Goal: Information Seeking & Learning: Find contact information

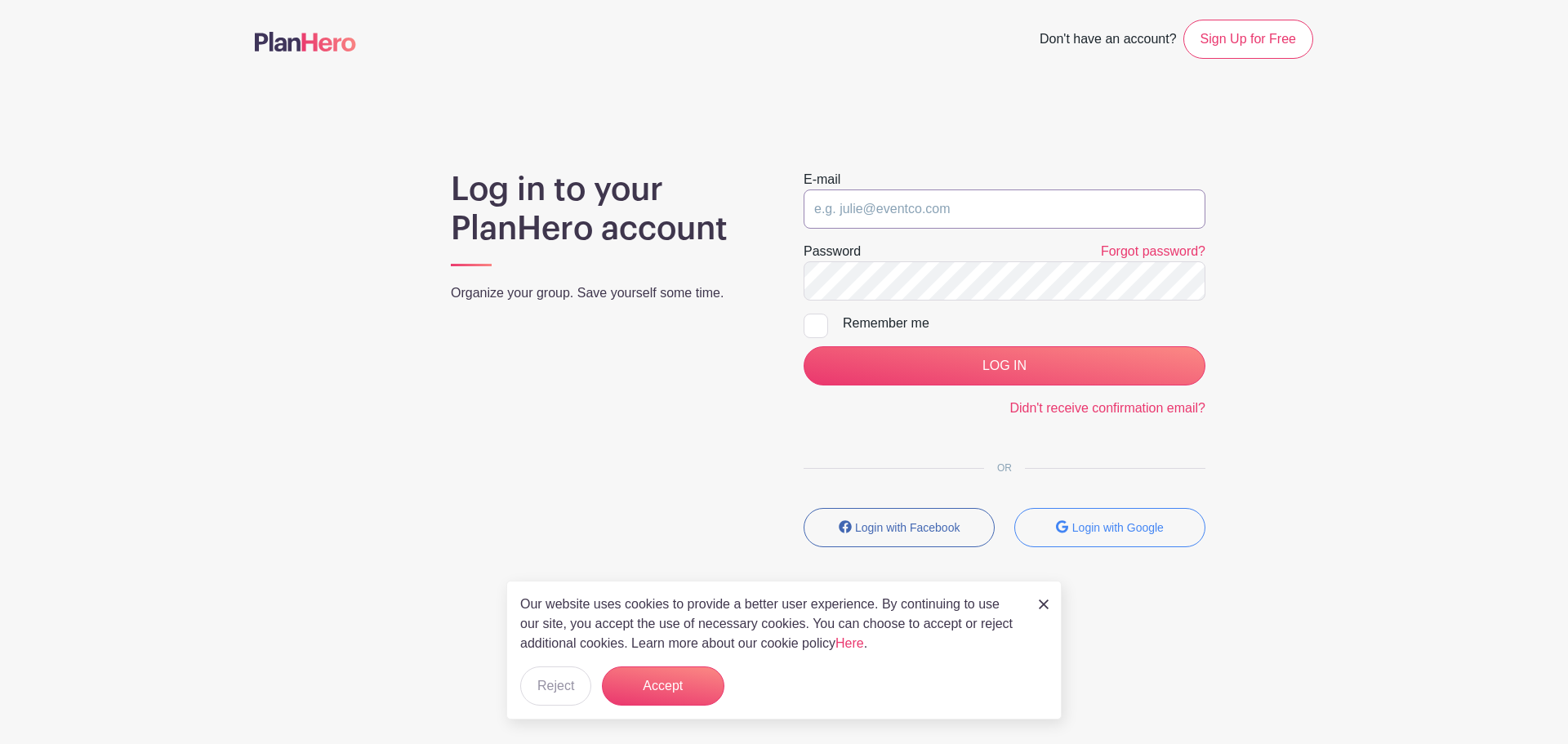
click at [887, 197] on input "email" at bounding box center [1004, 209] width 402 height 39
type input "[EMAIL_ADDRESS][DOMAIN_NAME]"
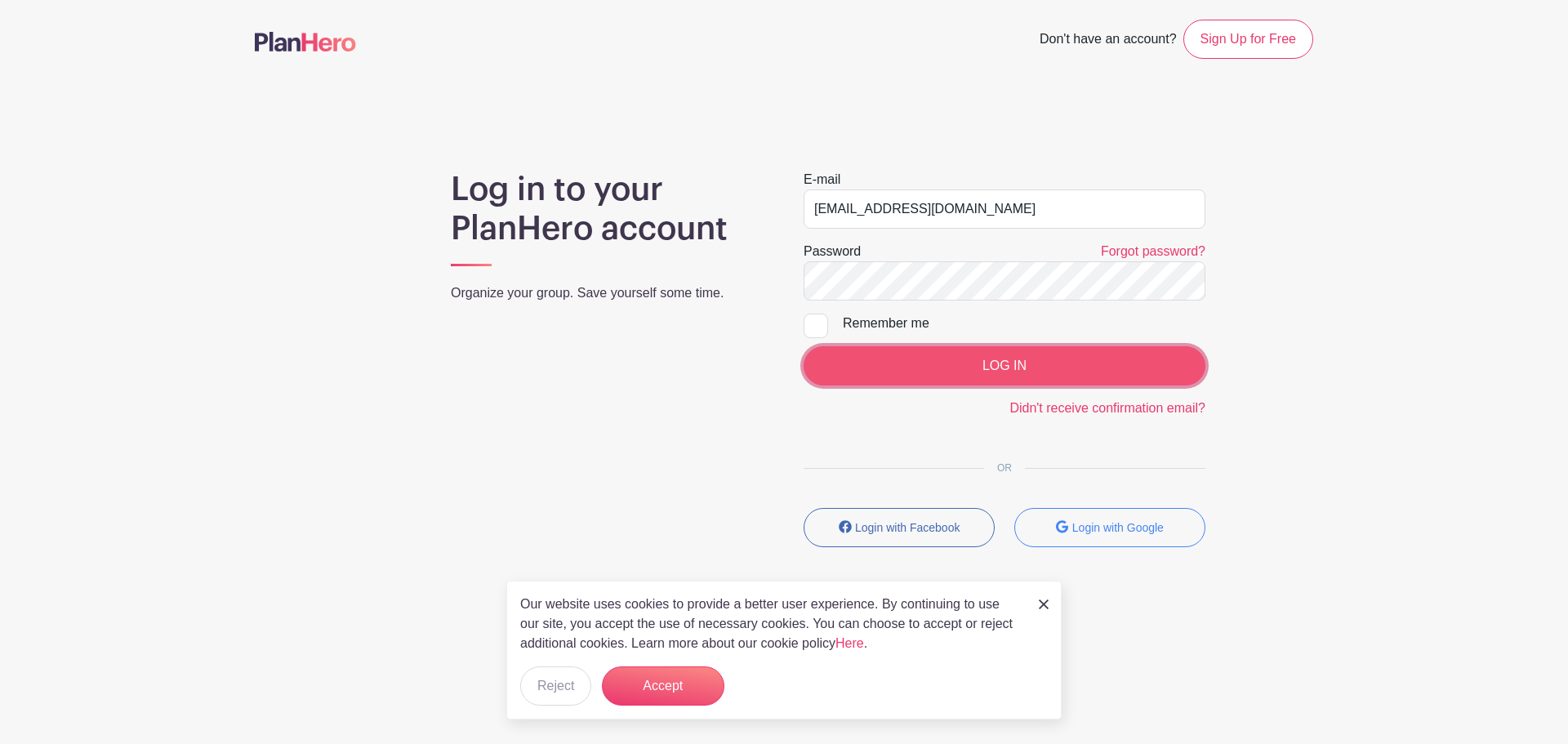
click at [970, 376] on input "LOG IN" at bounding box center [1004, 366] width 402 height 39
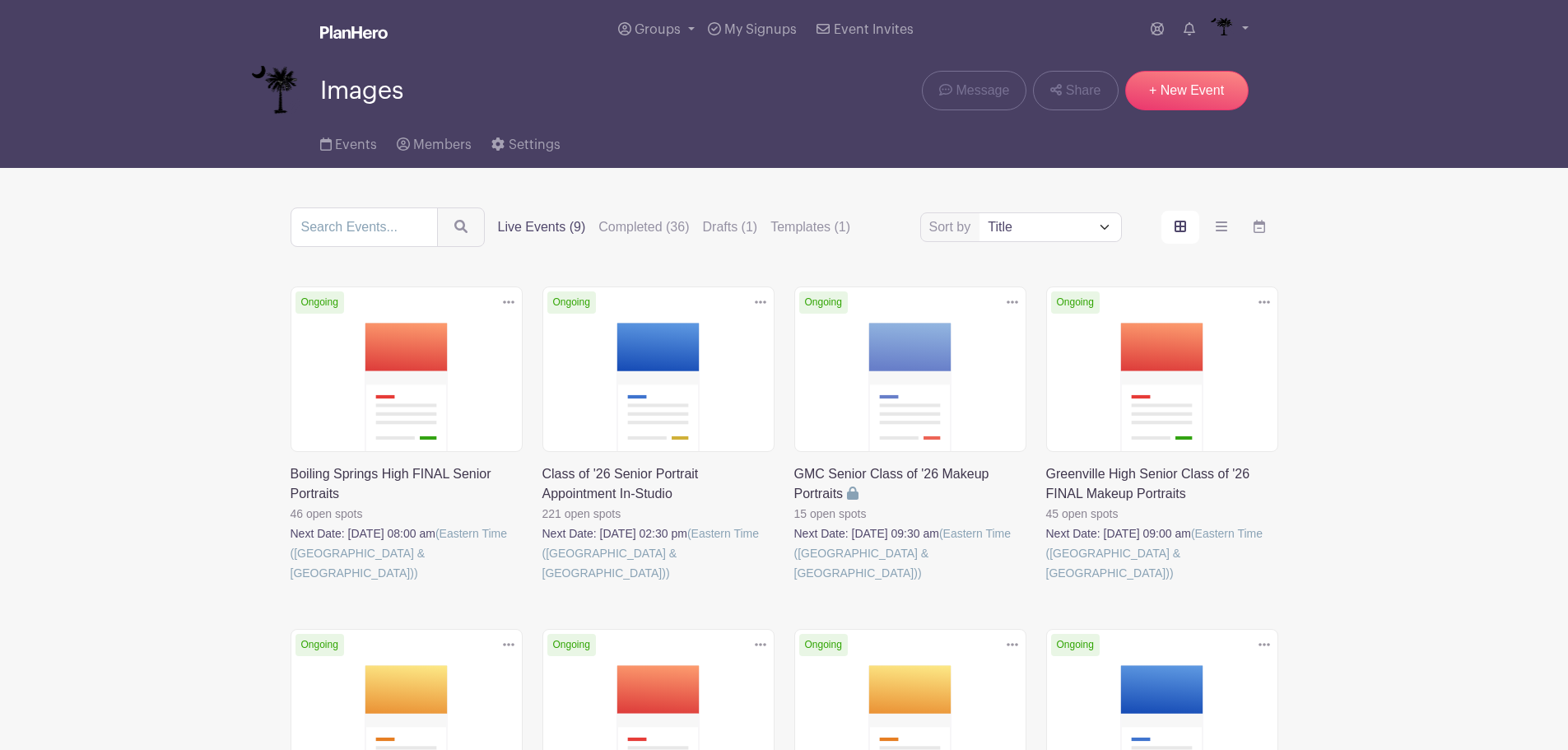
click at [542, 583] on link at bounding box center [542, 583] width 0 height 0
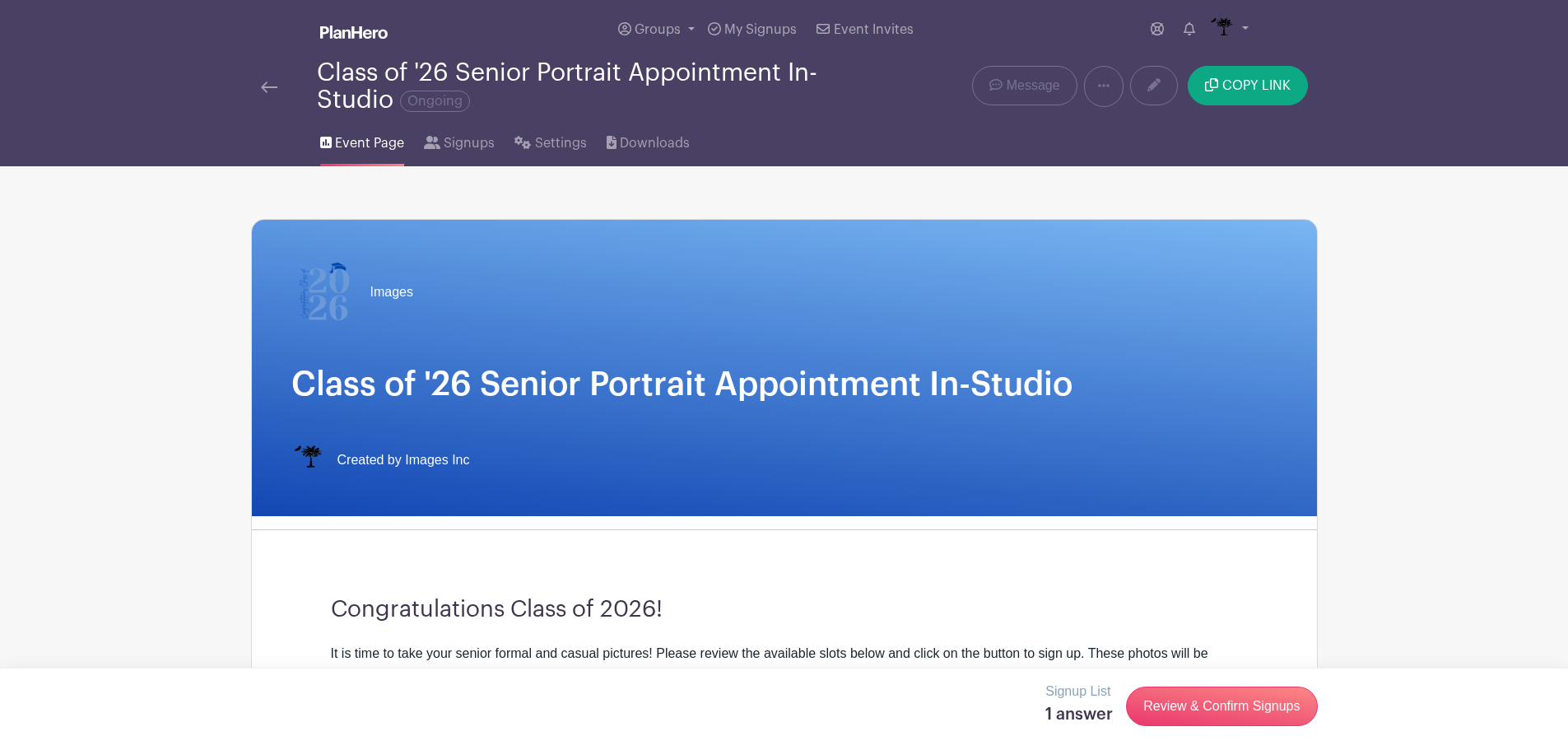
click at [674, 701] on div "Signup List 1 answer Review & Confirm Signups" at bounding box center [784, 707] width 1066 height 49
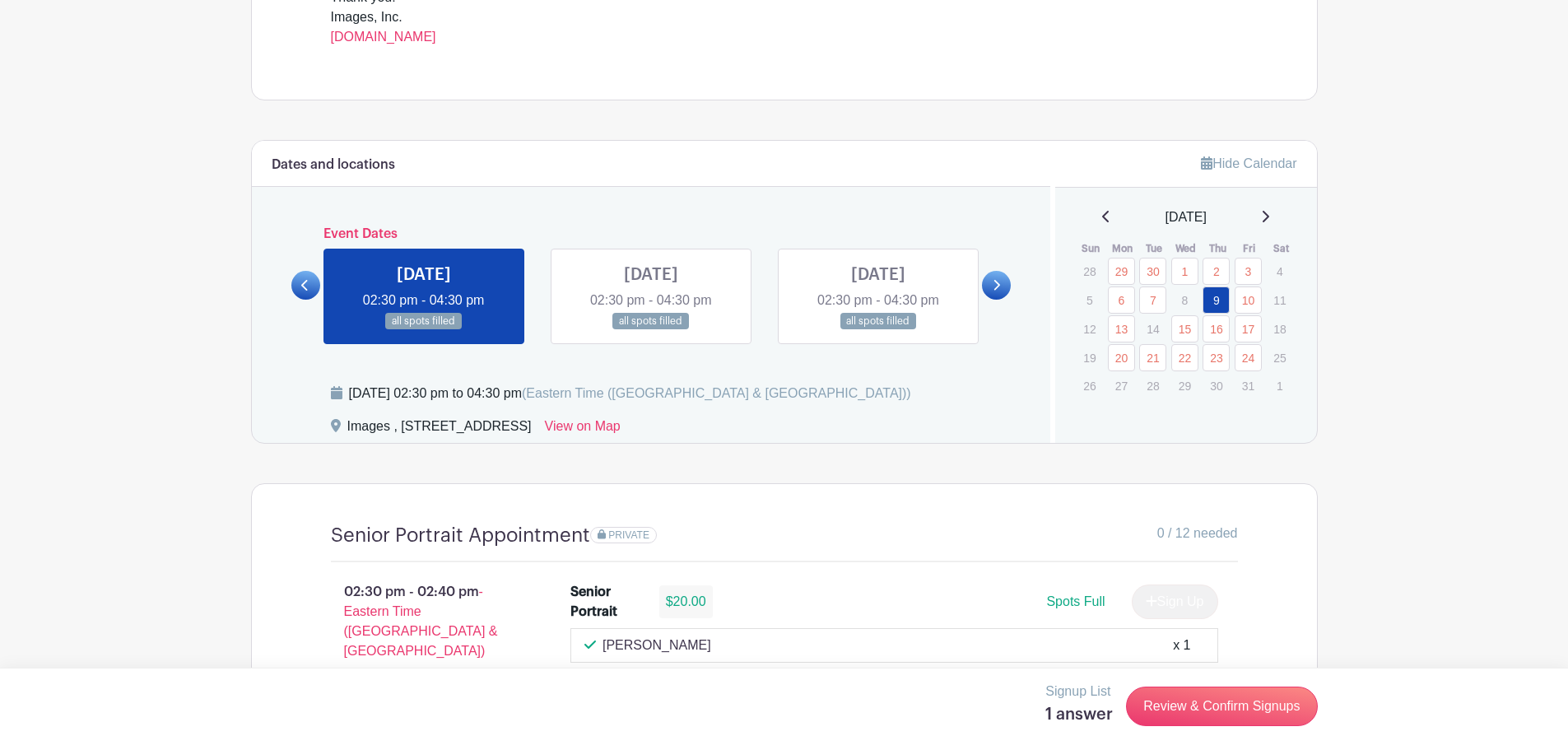
scroll to position [824, 0]
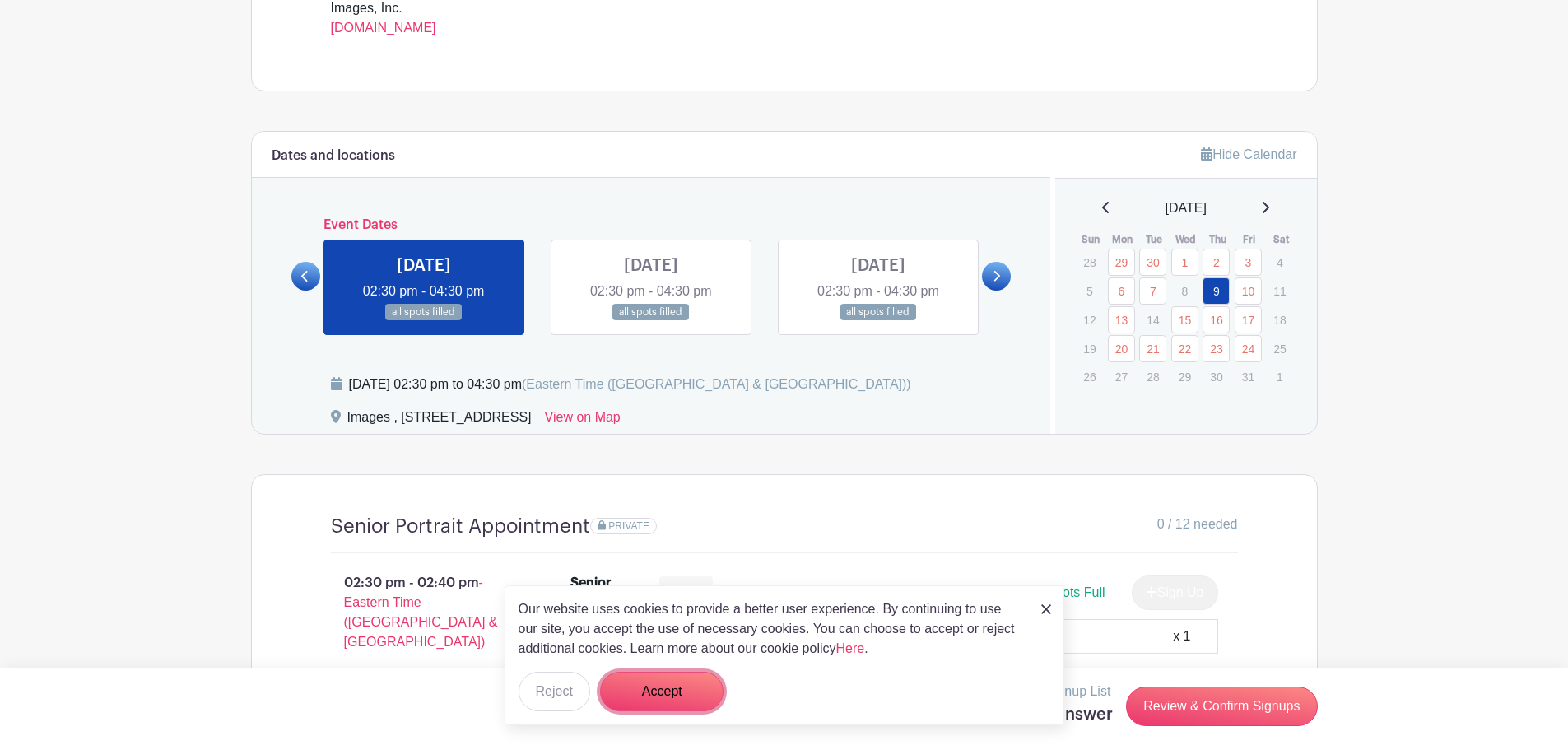
click at [647, 710] on button "Accept" at bounding box center [662, 692] width 124 height 39
click at [647, 710] on form "Accept" at bounding box center [662, 692] width 124 height 39
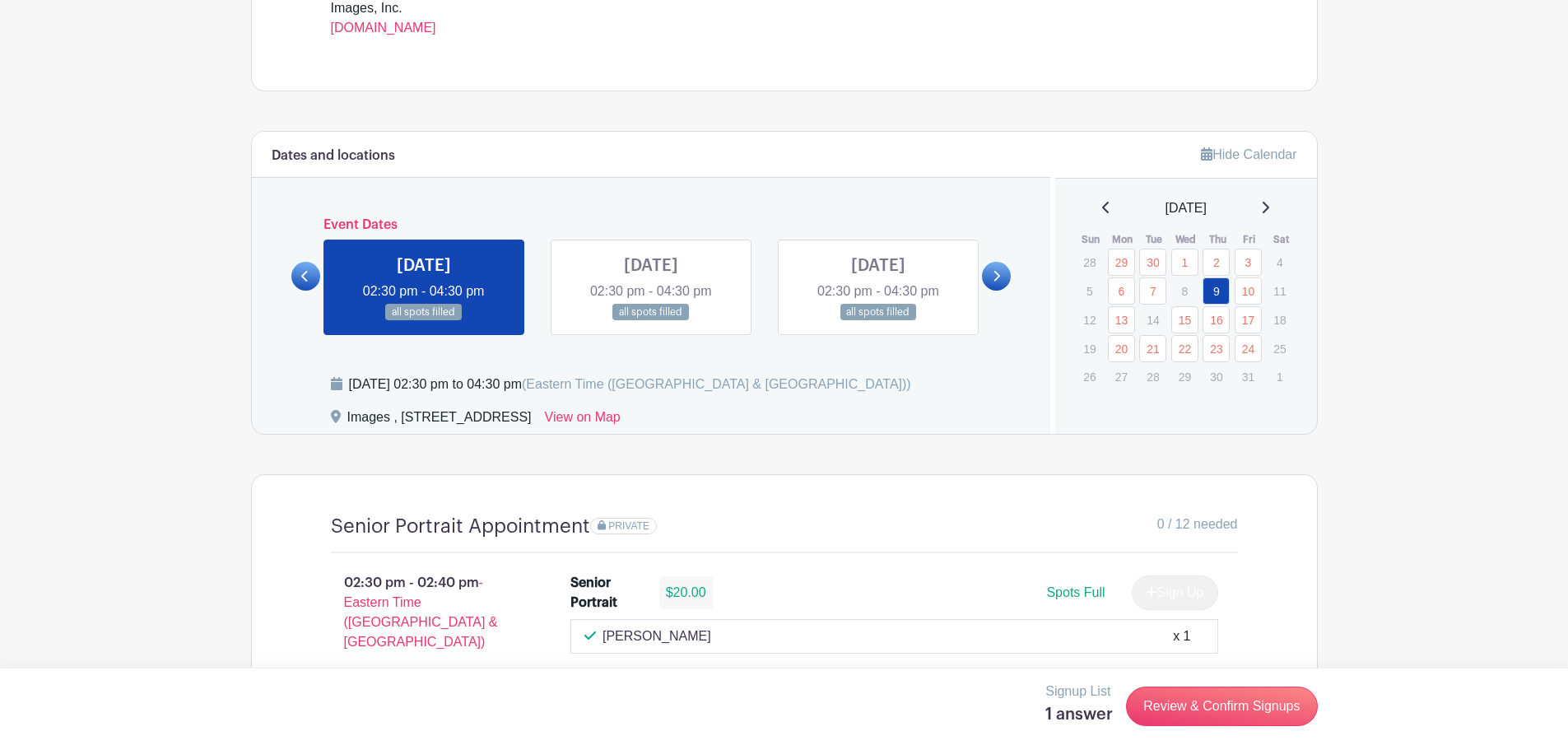
click at [878, 321] on link at bounding box center [878, 321] width 0 height 0
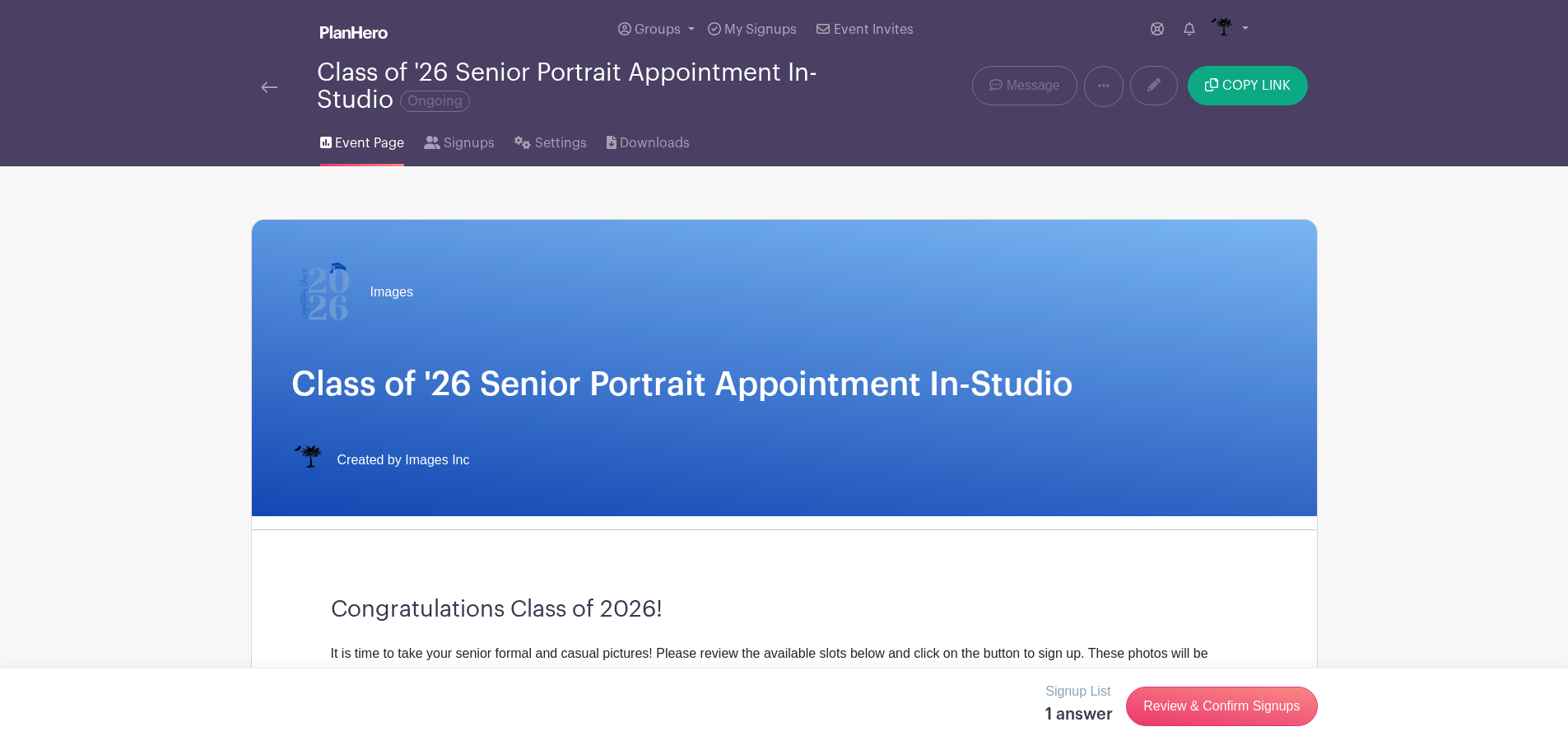
click at [270, 95] on link at bounding box center [269, 87] width 17 height 20
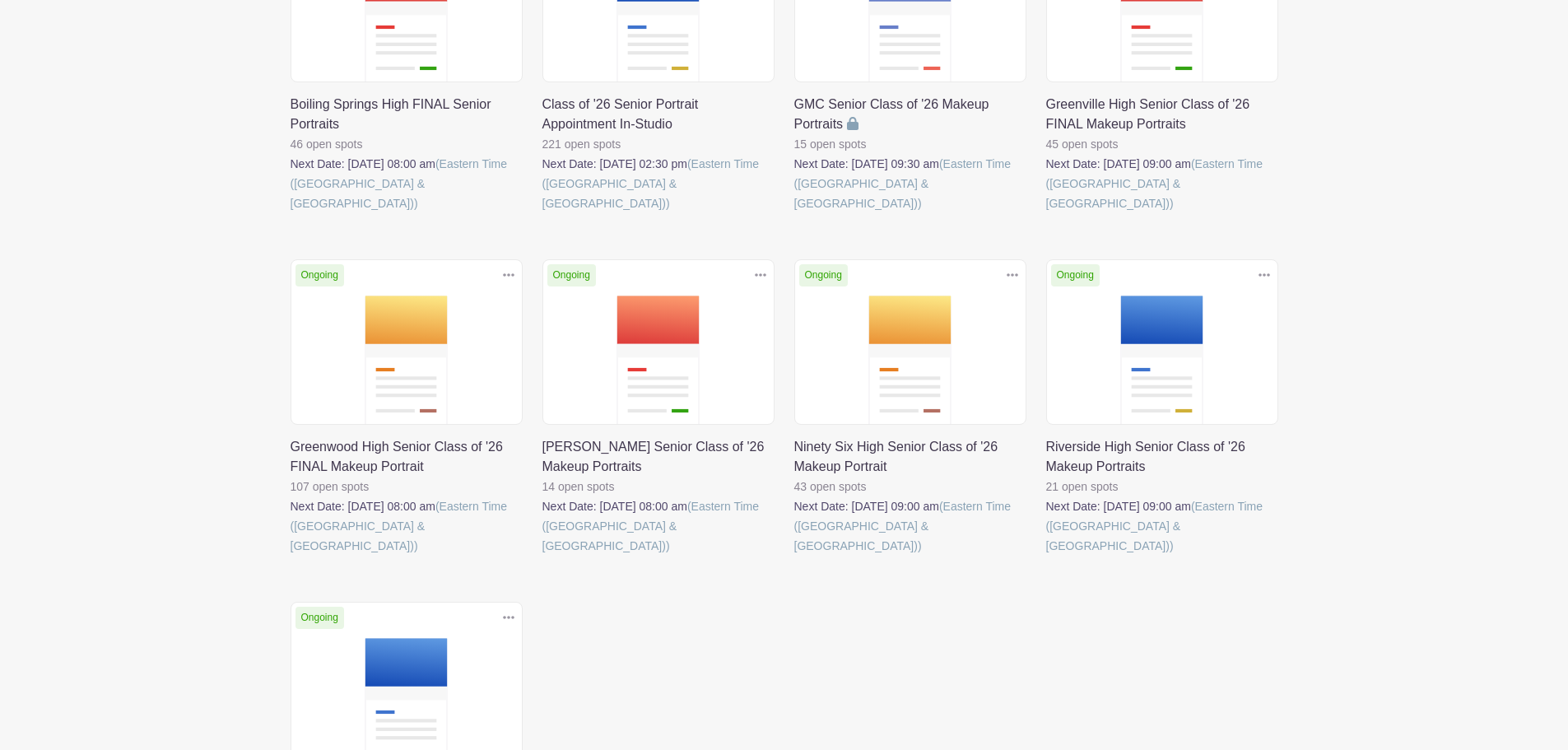
scroll to position [411, 0]
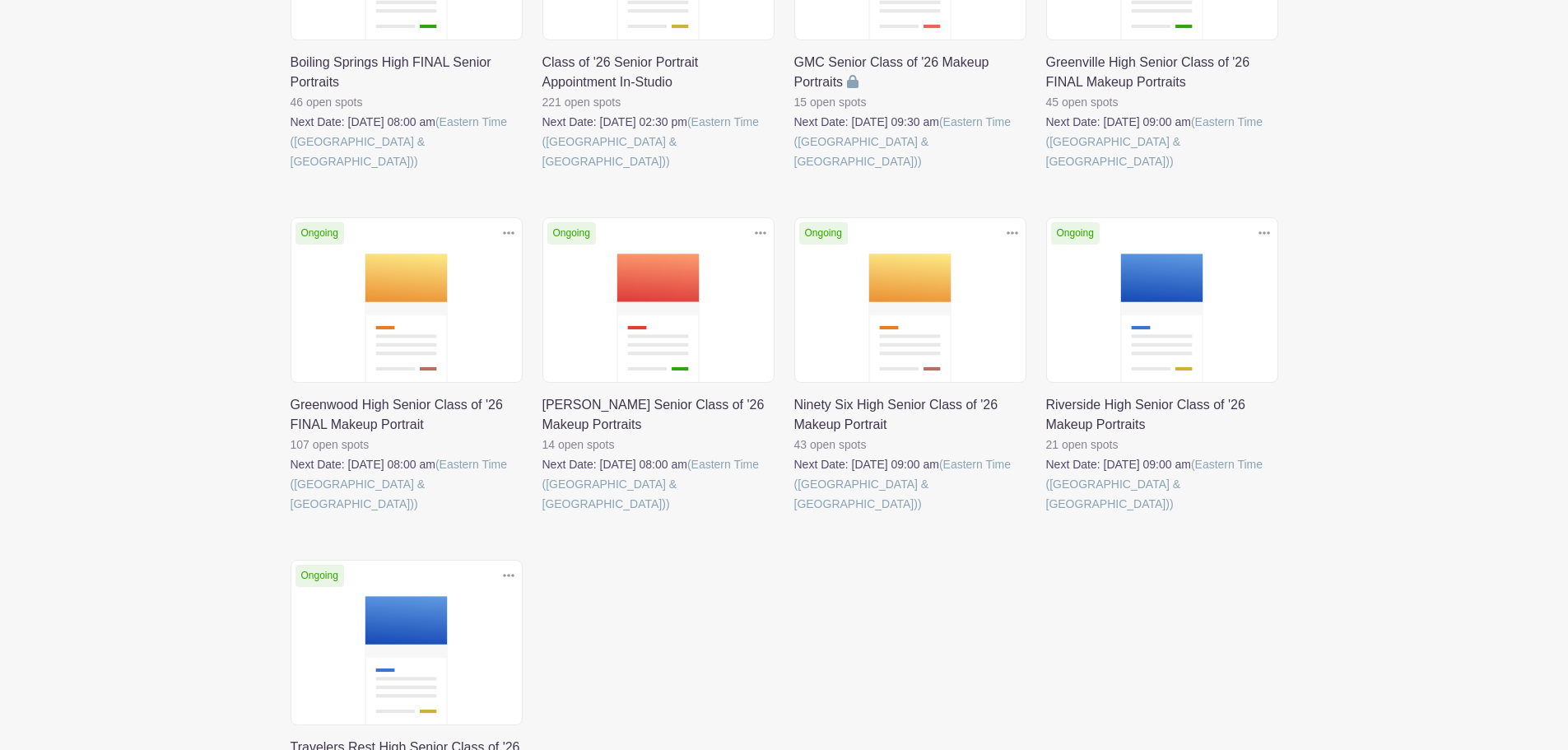
click at [794, 514] on link at bounding box center [794, 514] width 0 height 0
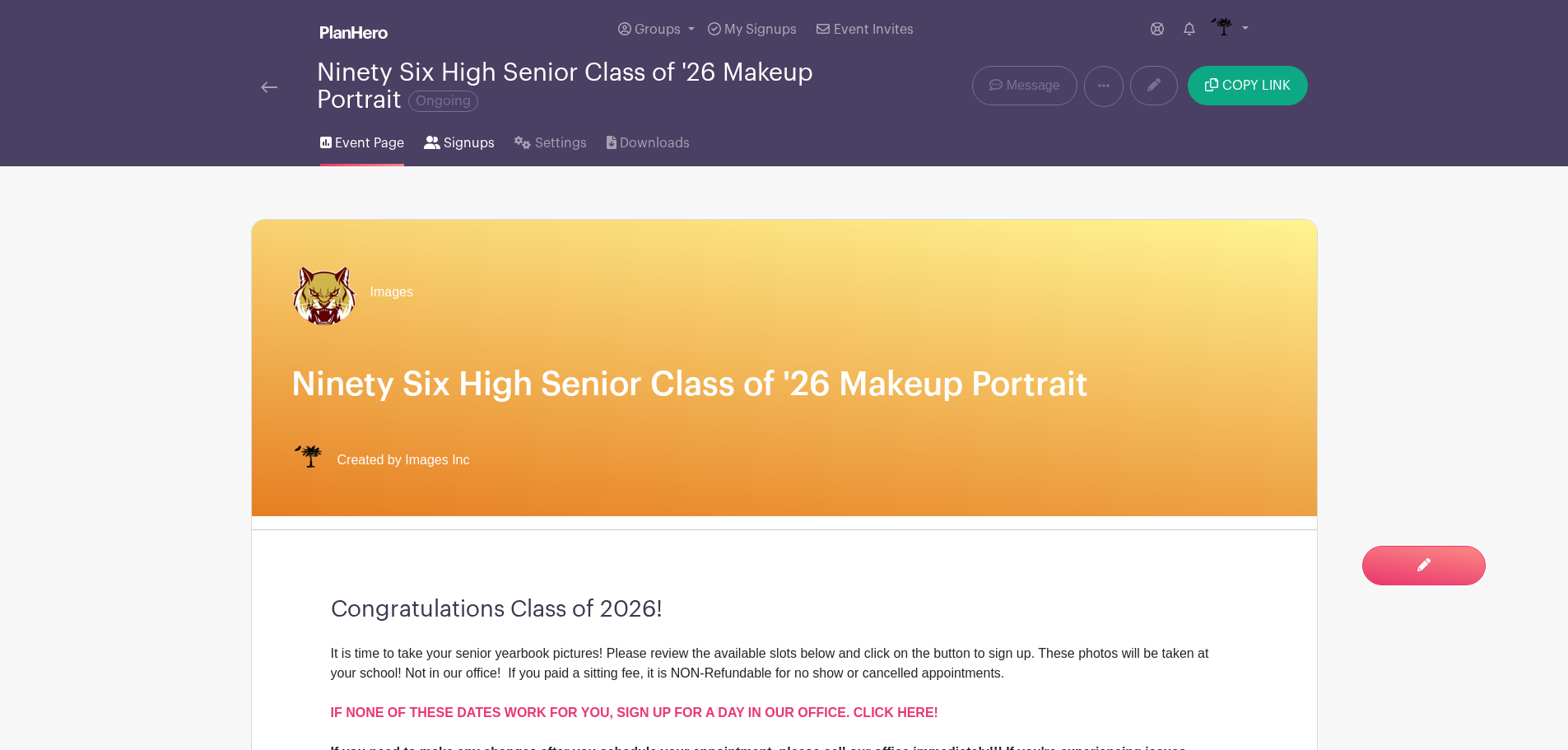
click at [454, 157] on link "Signups" at bounding box center [459, 140] width 71 height 53
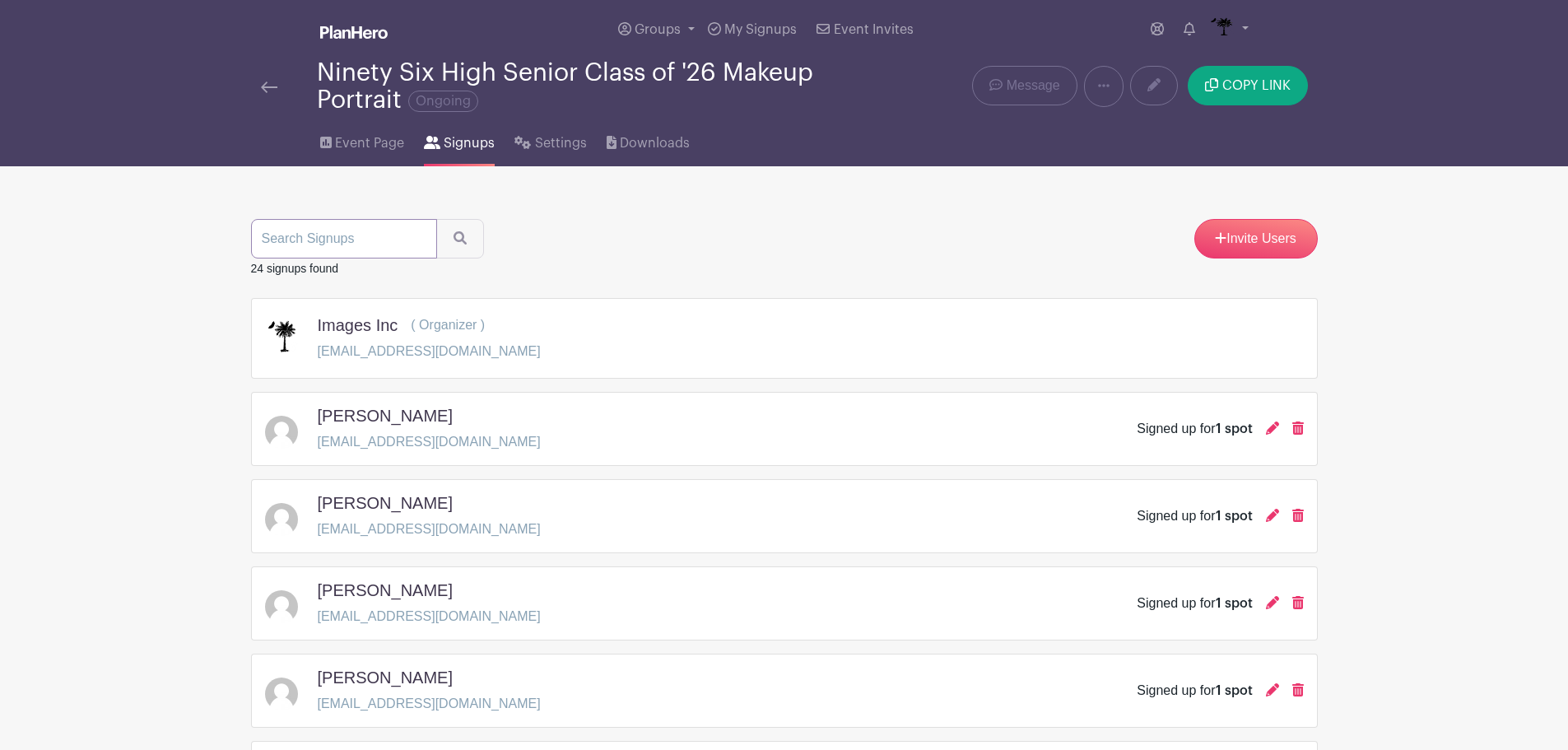
click at [397, 228] on input "search" at bounding box center [343, 239] width 186 height 39
type input "meredith"
click at [436, 219] on button "submit" at bounding box center [459, 239] width 48 height 39
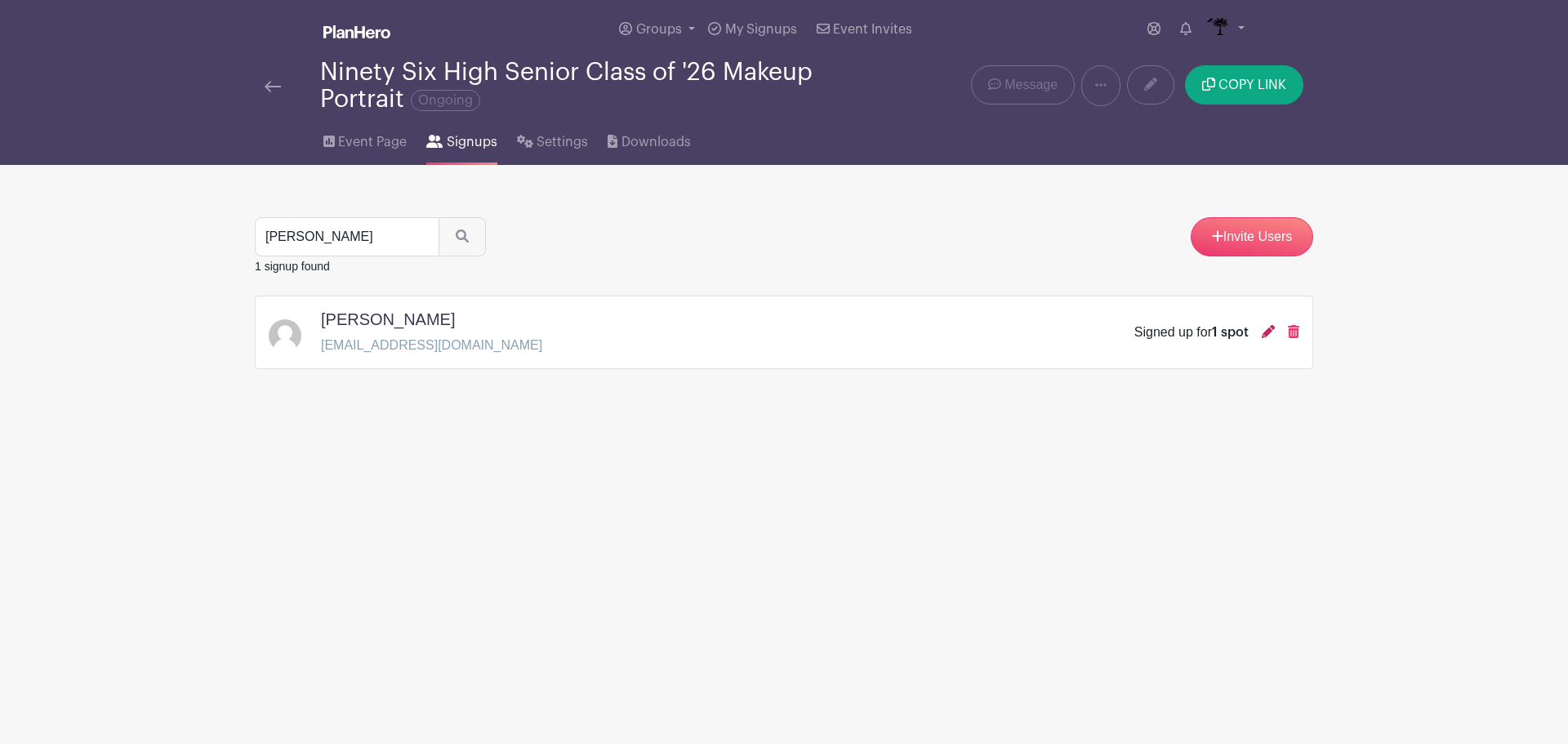
click at [1271, 331] on icon at bounding box center [1267, 331] width 13 height 13
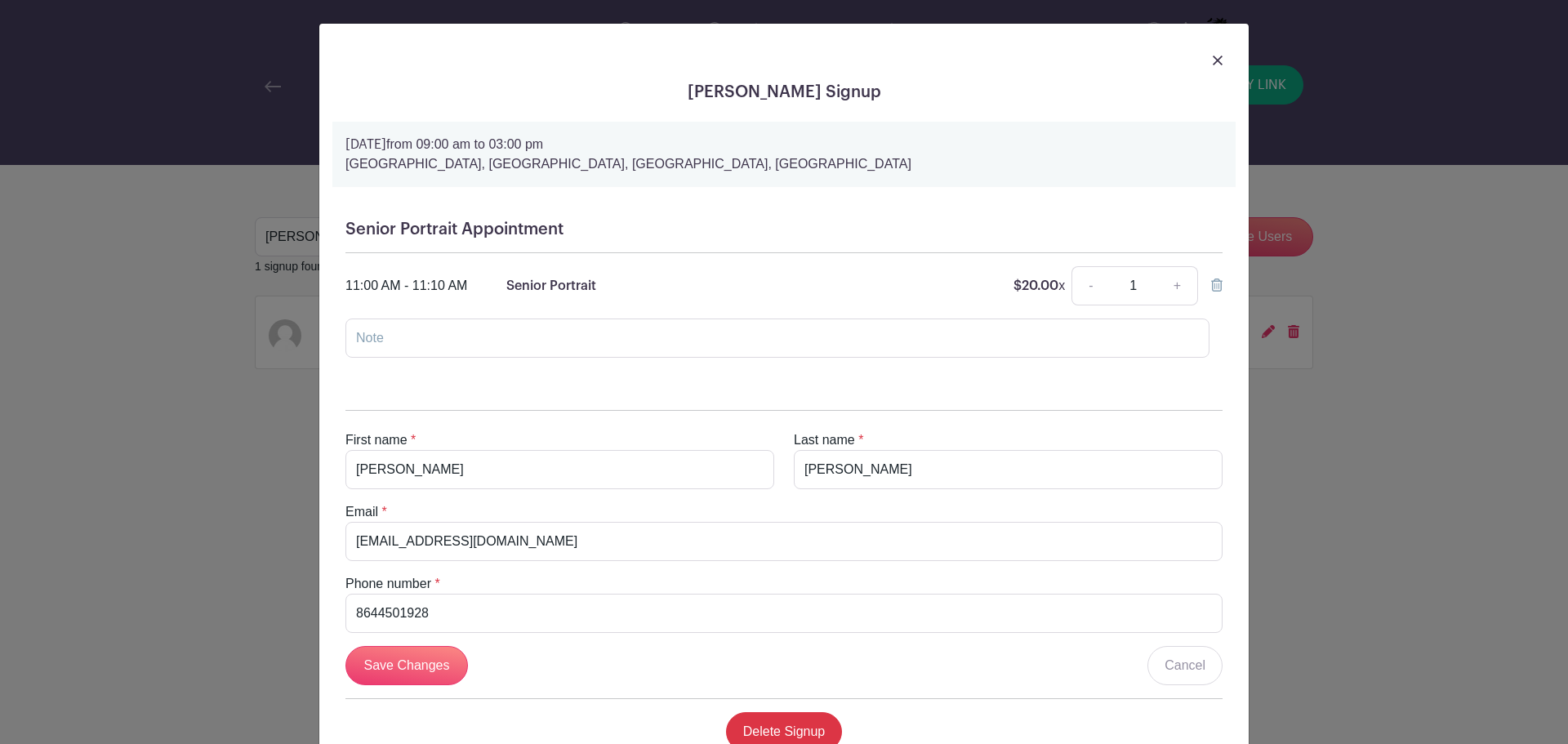
click at [1217, 60] on div at bounding box center [784, 60] width 903 height 46
click at [1214, 60] on img at bounding box center [1218, 61] width 10 height 10
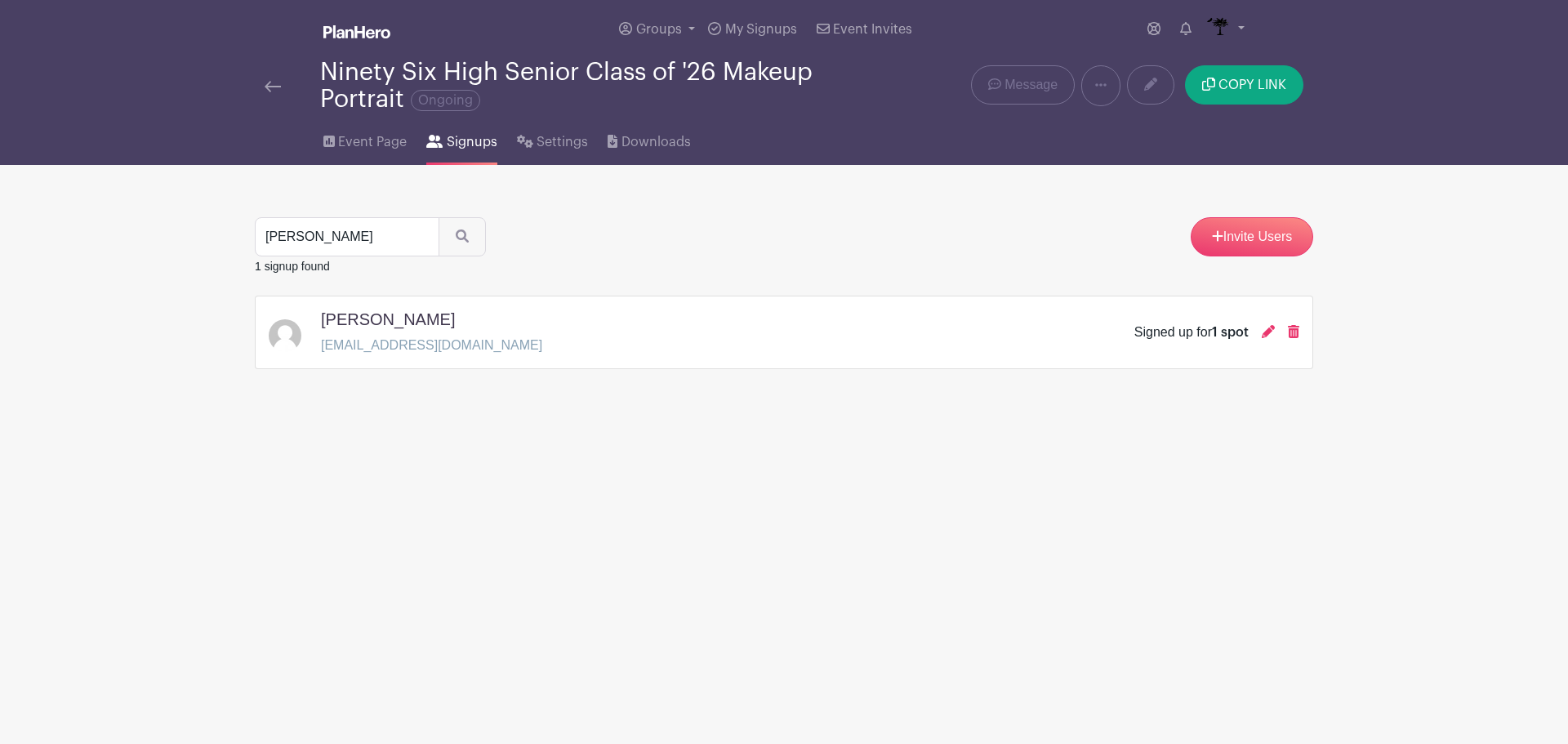
click at [273, 89] on img at bounding box center [272, 87] width 17 height 12
